Goal: Task Accomplishment & Management: Manage account settings

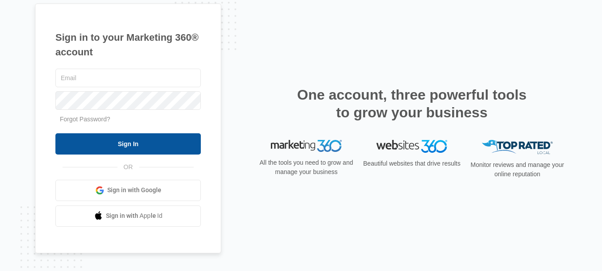
type input "[PERSON_NAME][EMAIL_ADDRESS][DOMAIN_NAME]"
click at [158, 145] on input "Sign In" at bounding box center [127, 144] width 145 height 21
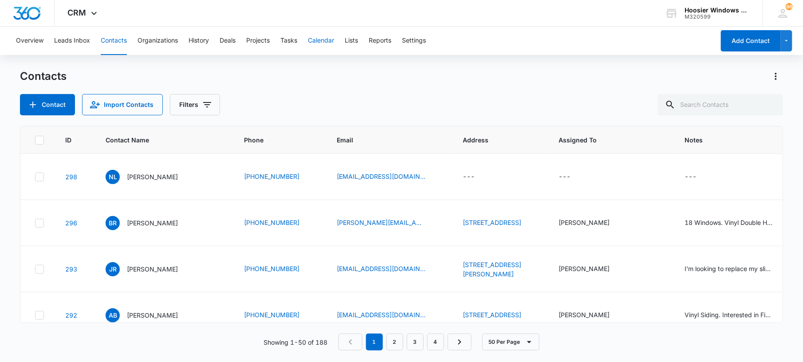
click at [321, 41] on button "Calendar" at bounding box center [321, 41] width 26 height 28
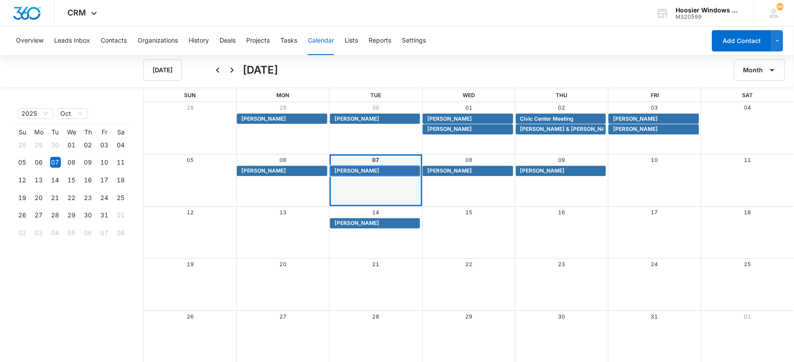
click at [358, 172] on span "Bob Ridge" at bounding box center [356, 171] width 45 height 8
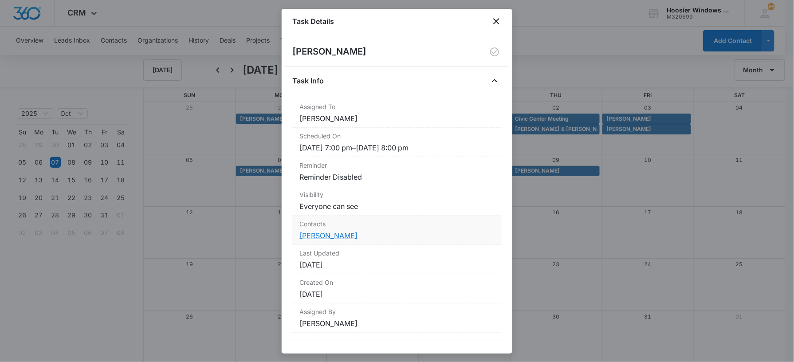
click at [309, 237] on link "Bob Ridge" at bounding box center [328, 235] width 58 height 9
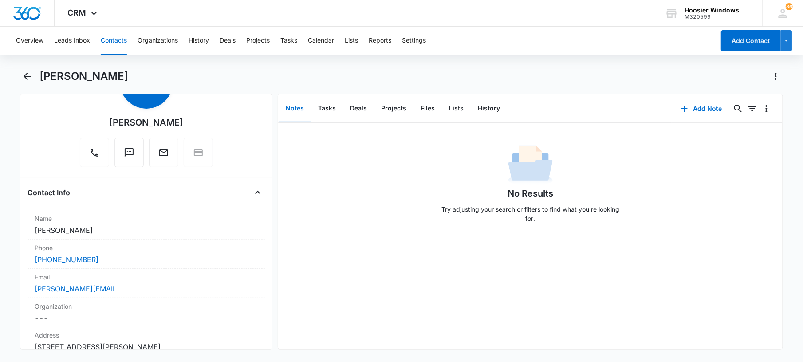
scroll to position [59, 0]
click at [334, 41] on button "Calendar" at bounding box center [321, 41] width 26 height 28
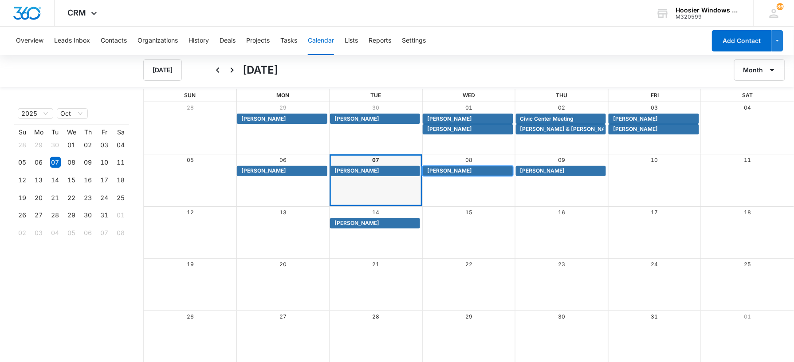
click at [471, 167] on span "Brandon Winningham" at bounding box center [449, 171] width 45 height 8
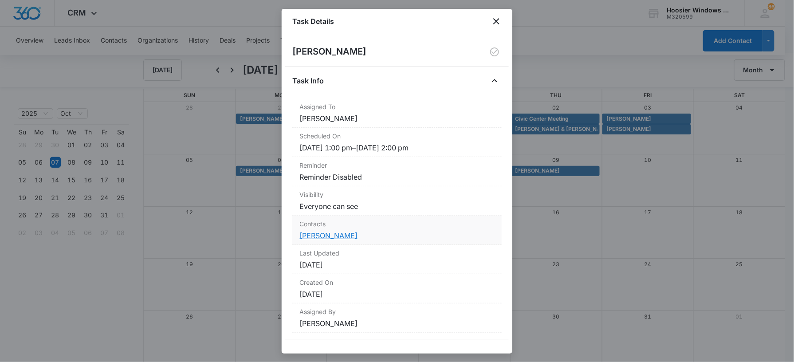
click at [358, 235] on link "Brandon Winningham" at bounding box center [328, 235] width 58 height 9
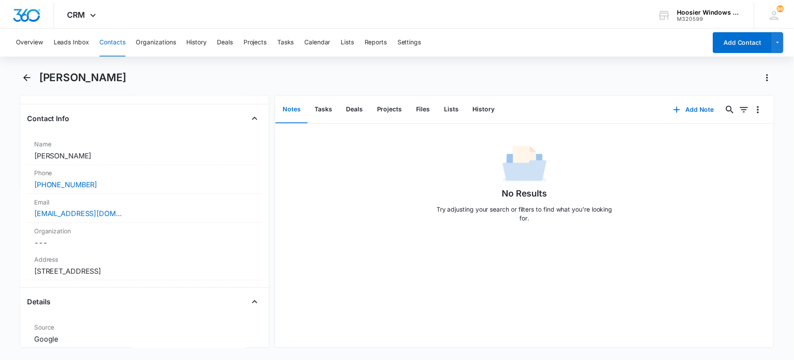
scroll to position [183, 0]
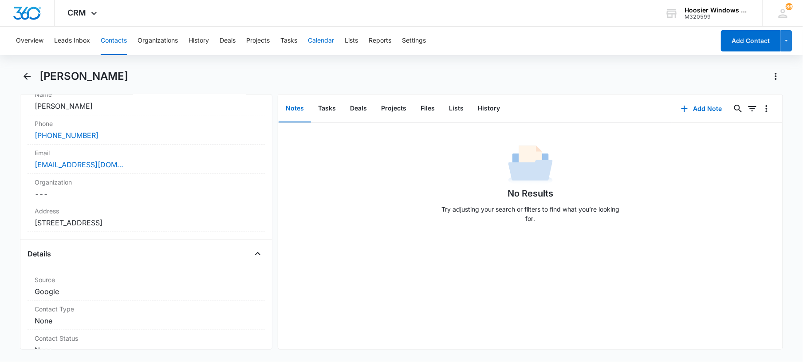
click at [322, 43] on button "Calendar" at bounding box center [321, 41] width 26 height 28
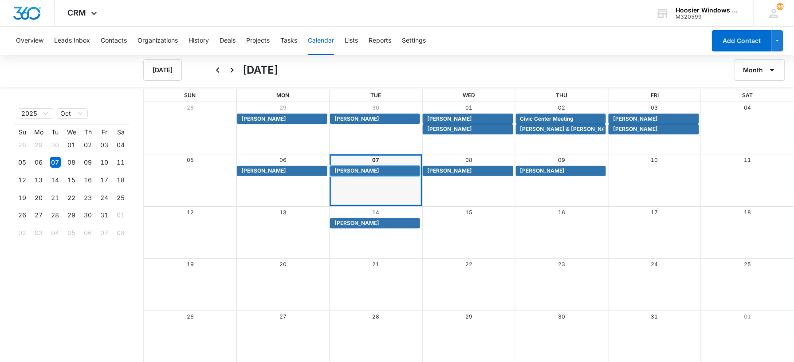
click at [354, 167] on span "Bob Ridge" at bounding box center [356, 171] width 45 height 8
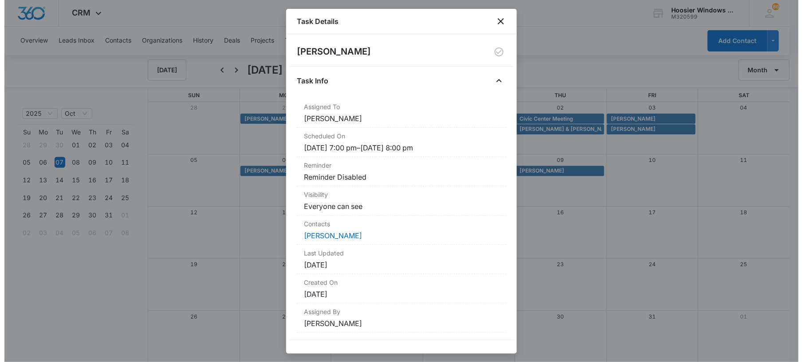
scroll to position [6, 0]
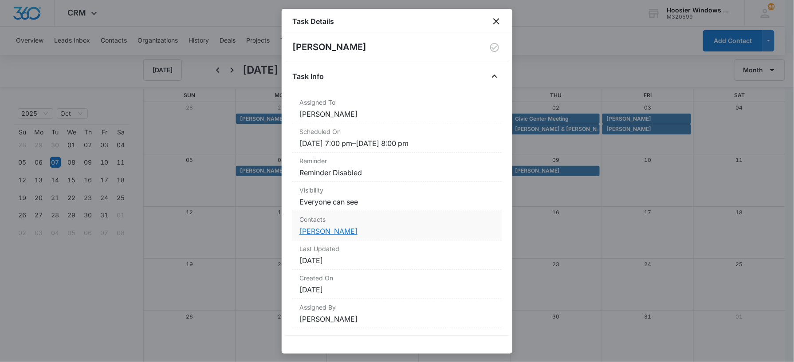
click at [310, 232] on link "Bob Ridge" at bounding box center [328, 231] width 58 height 9
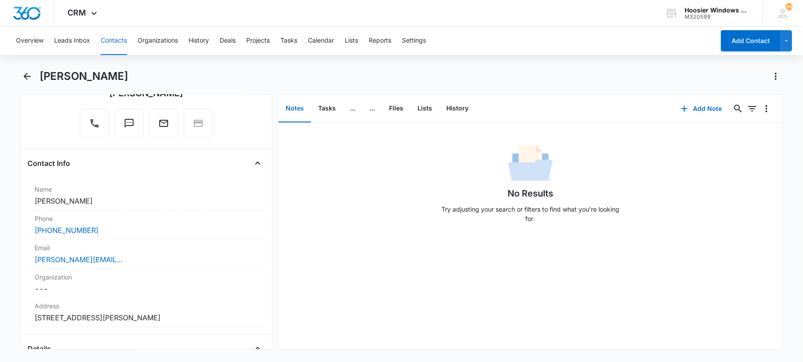
scroll to position [91, 0]
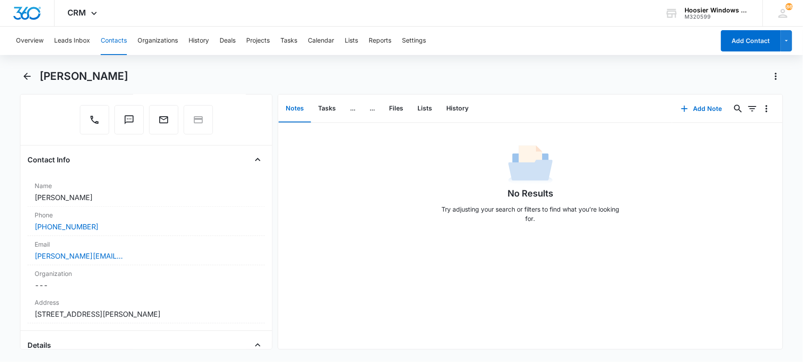
click at [57, 168] on div "Contact Info Name Cancel Save Changes Bob Ridge Phone Cancel Save Changes (317)…" at bounding box center [146, 242] width 237 height 178
click at [328, 38] on button "Calendar" at bounding box center [321, 41] width 26 height 28
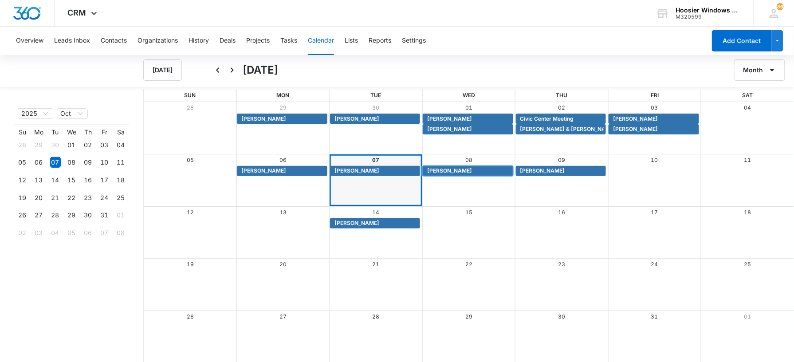
click at [472, 172] on span "Brandon Winningham" at bounding box center [449, 171] width 45 height 8
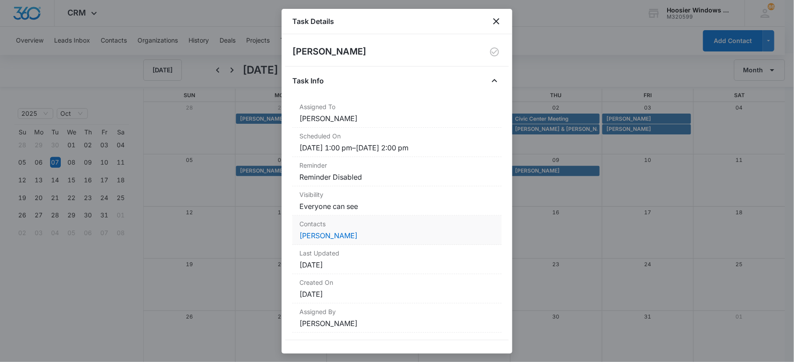
click at [338, 242] on div "Contacts Brandon Winningham" at bounding box center [396, 230] width 209 height 29
click at [338, 240] on dd "Brandon Winningham" at bounding box center [396, 235] width 195 height 11
click at [337, 240] on link "Brandon Winningham" at bounding box center [328, 235] width 58 height 9
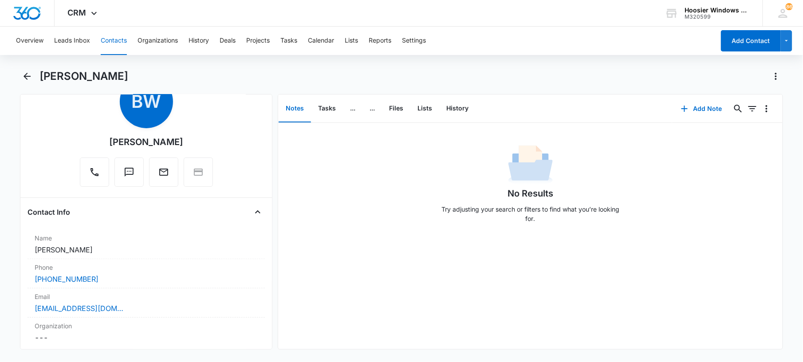
scroll to position [6, 0]
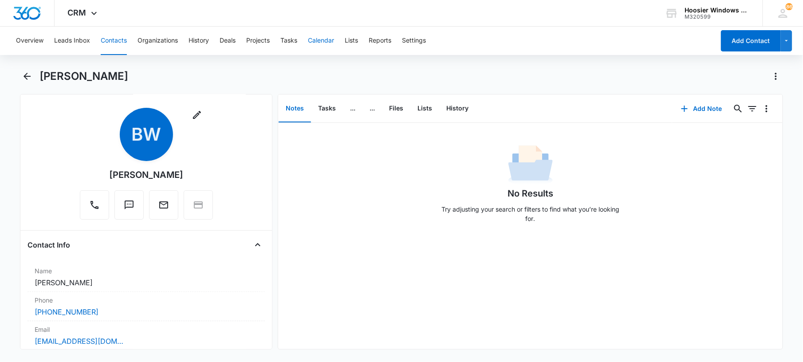
click at [313, 43] on button "Calendar" at bounding box center [321, 41] width 26 height 28
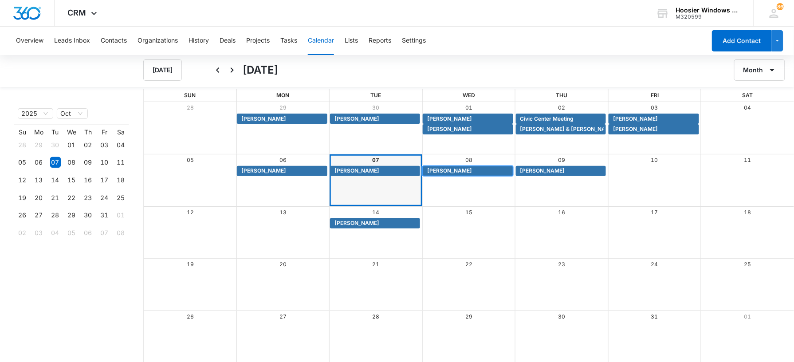
click at [449, 169] on span "Brandon Winningham" at bounding box center [449, 171] width 45 height 8
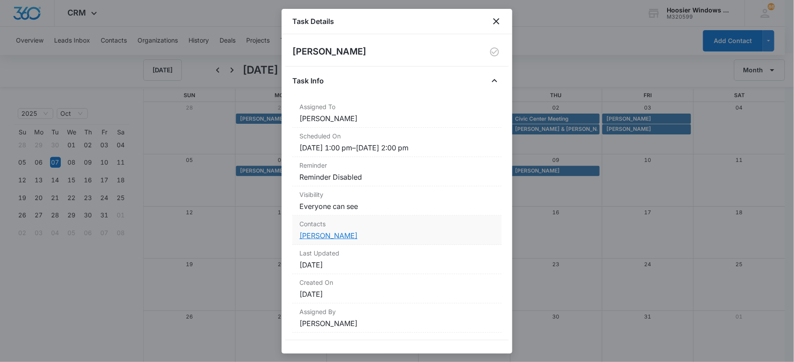
click at [334, 235] on link "Brandon Winningham" at bounding box center [328, 235] width 58 height 9
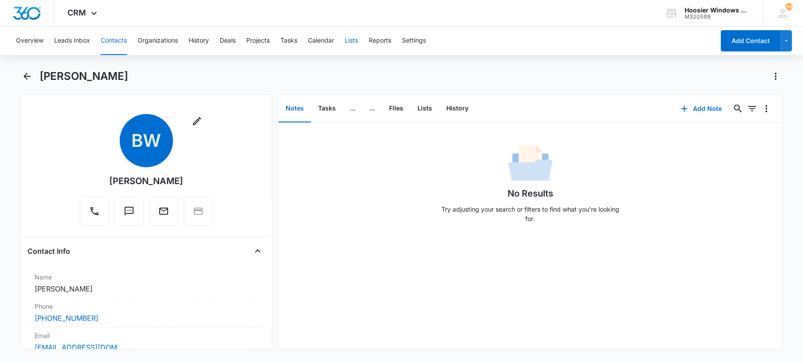
click at [349, 31] on button "Lists" at bounding box center [351, 41] width 13 height 28
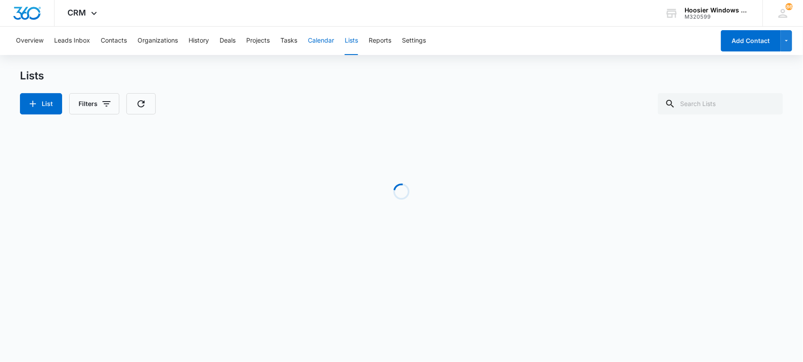
click at [318, 40] on button "Calendar" at bounding box center [321, 41] width 26 height 28
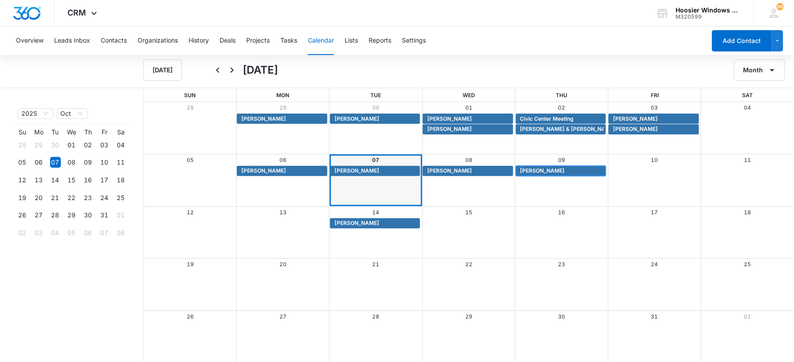
click at [531, 173] on span "James Ross" at bounding box center [542, 171] width 45 height 8
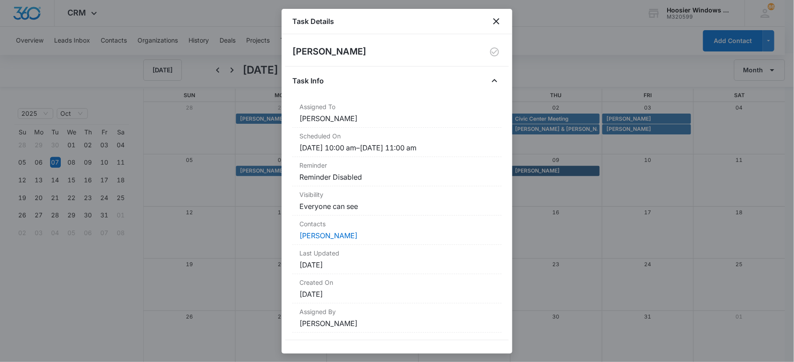
click at [503, 18] on div "Task Details" at bounding box center [397, 21] width 231 height 25
click at [499, 20] on icon "close" at bounding box center [496, 21] width 11 height 11
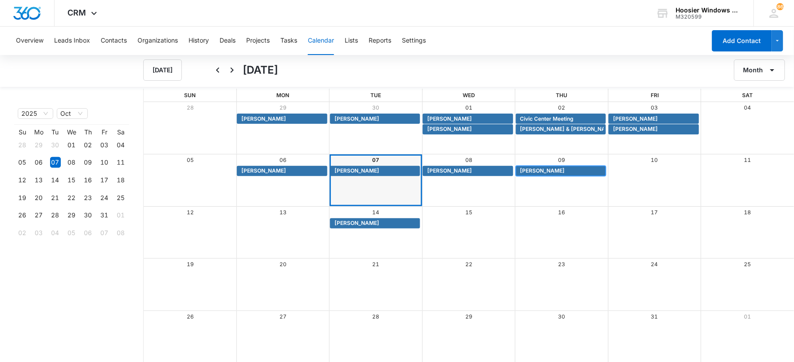
click at [538, 169] on span "James Ross" at bounding box center [542, 171] width 45 height 8
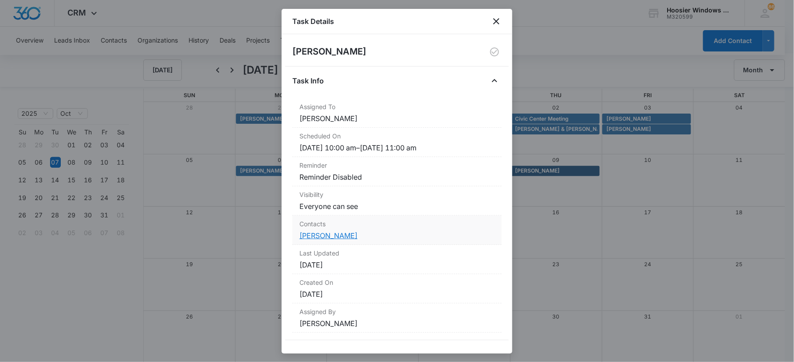
click at [332, 236] on link "James Ross" at bounding box center [328, 235] width 58 height 9
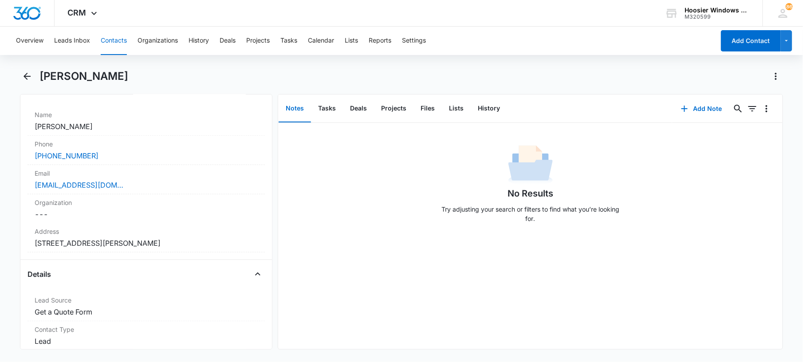
scroll to position [169, 0]
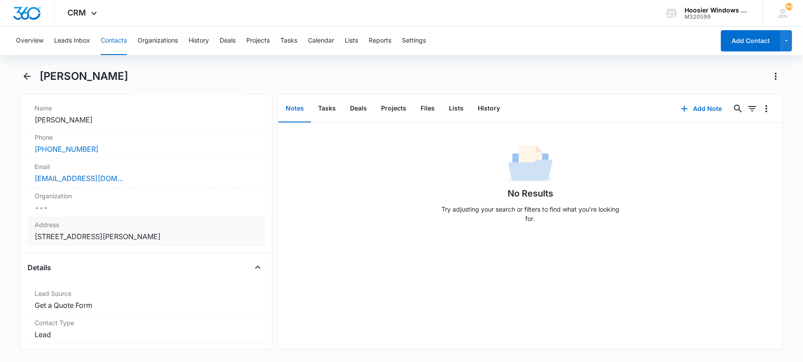
drag, startPoint x: 172, startPoint y: 237, endPoint x: 36, endPoint y: 241, distance: 135.8
click at [36, 241] on dd "Cancel Save Changes 12044 Princewood Dr Fishers IN 46037" at bounding box center [146, 236] width 223 height 11
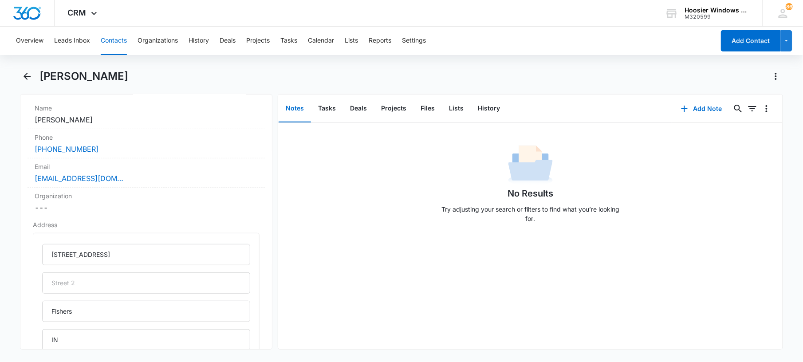
scroll to position [245, 0]
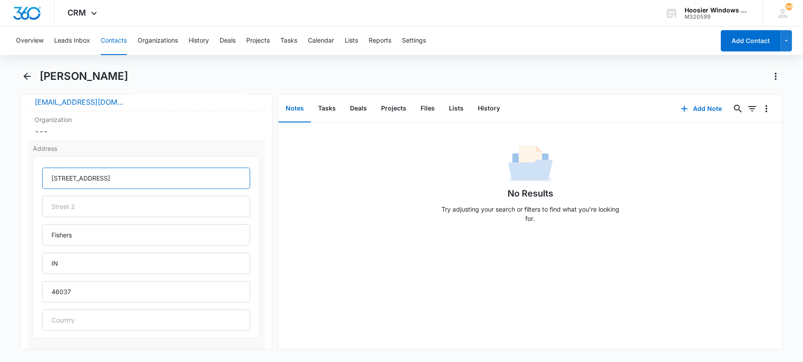
drag, startPoint x: 119, startPoint y: 180, endPoint x: 50, endPoint y: 181, distance: 69.2
click at [50, 181] on input "12044 Princewood Dr" at bounding box center [146, 178] width 208 height 21
click at [310, 43] on button "Calendar" at bounding box center [321, 41] width 26 height 28
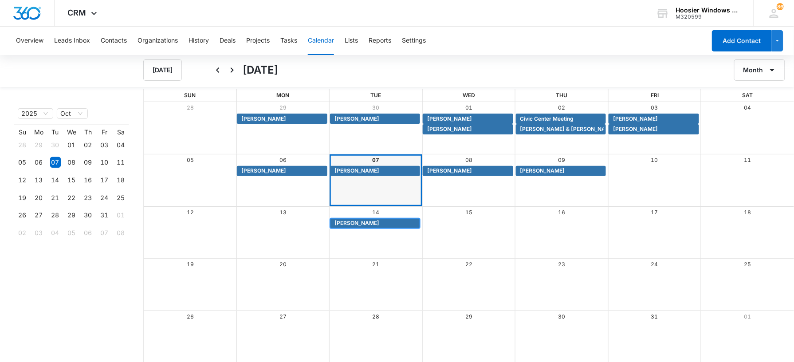
click at [368, 223] on span "Adrianna Bowers" at bounding box center [356, 223] width 45 height 8
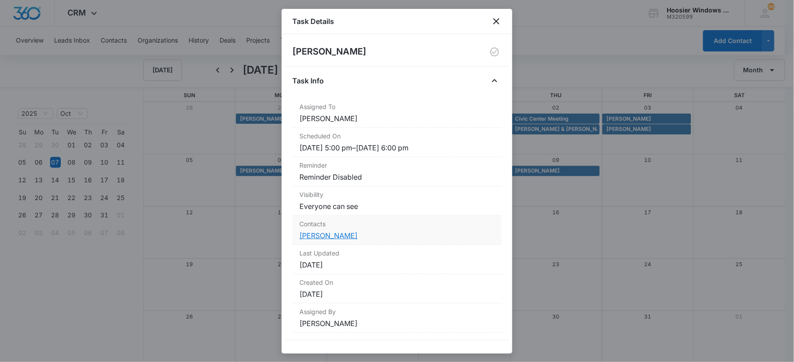
click at [331, 234] on link "Adrianna Bowers" at bounding box center [328, 235] width 58 height 9
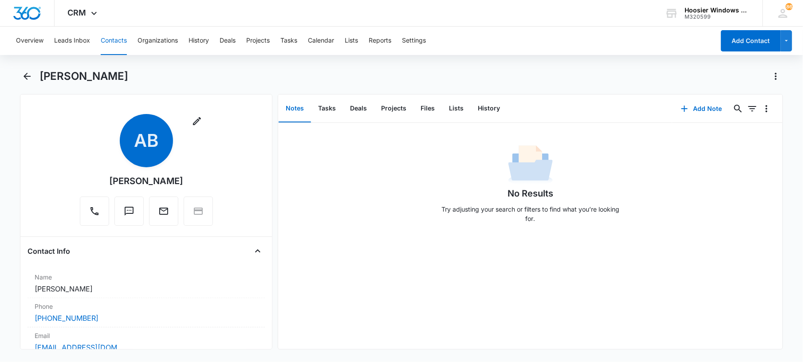
drag, startPoint x: 440, startPoint y: 187, endPoint x: 267, endPoint y: 162, distance: 174.8
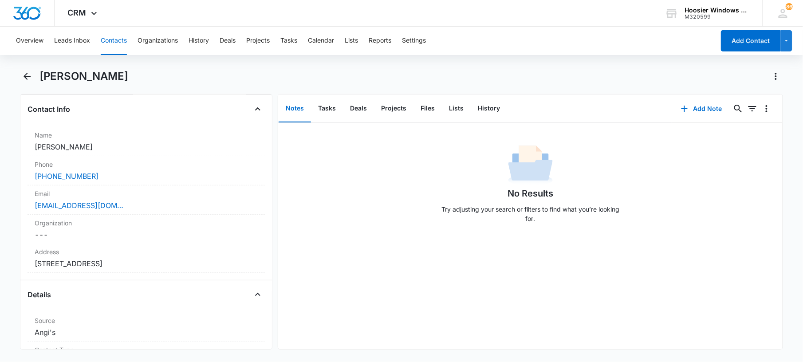
scroll to position [144, 0]
drag, startPoint x: 160, startPoint y: 261, endPoint x: 27, endPoint y: 258, distance: 133.6
click at [27, 258] on div "Remove AB Adrianna Bowers Contact Info Name Cancel Save Changes Adrianna Bowers…" at bounding box center [146, 221] width 252 height 255
copy dd "114 N Second St Spiceland IN 47385"
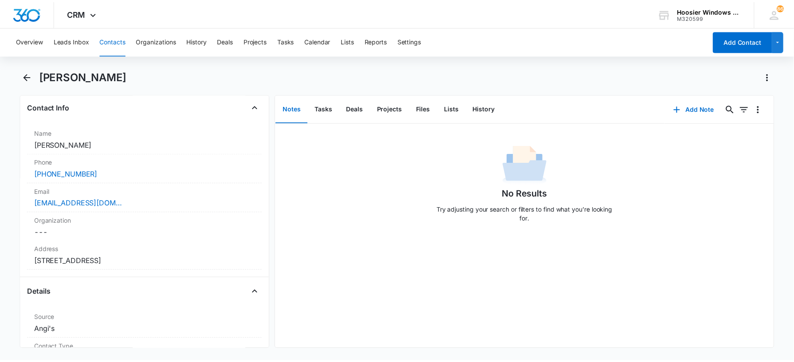
scroll to position [0, 0]
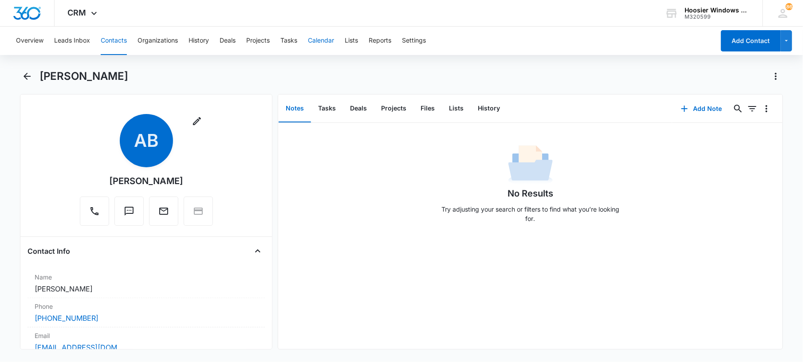
click at [318, 45] on button "Calendar" at bounding box center [321, 41] width 26 height 28
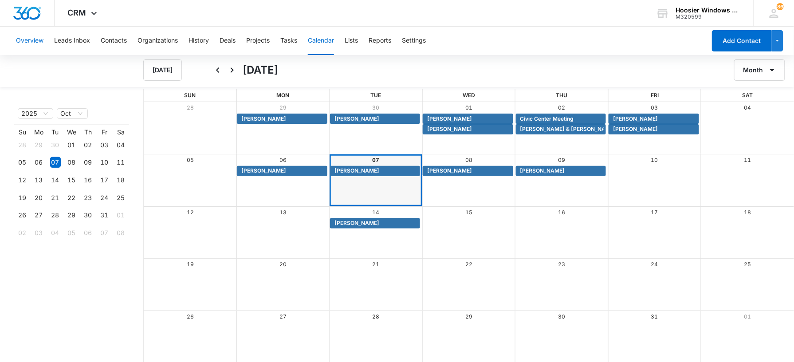
click at [41, 33] on button "Overview" at bounding box center [30, 41] width 28 height 28
